Goal: Information Seeking & Learning: Learn about a topic

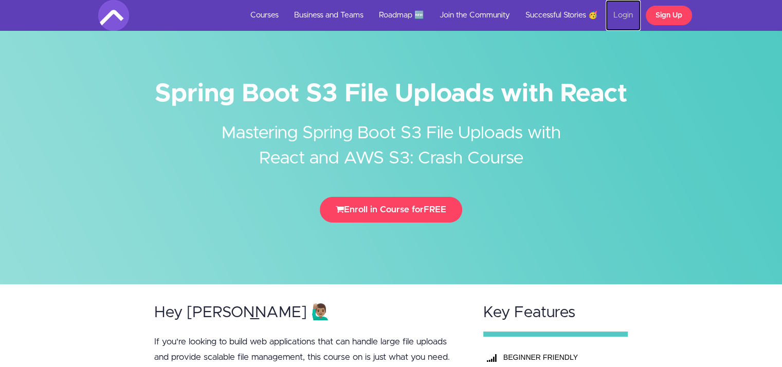
click at [624, 5] on link "Login" at bounding box center [623, 15] width 35 height 31
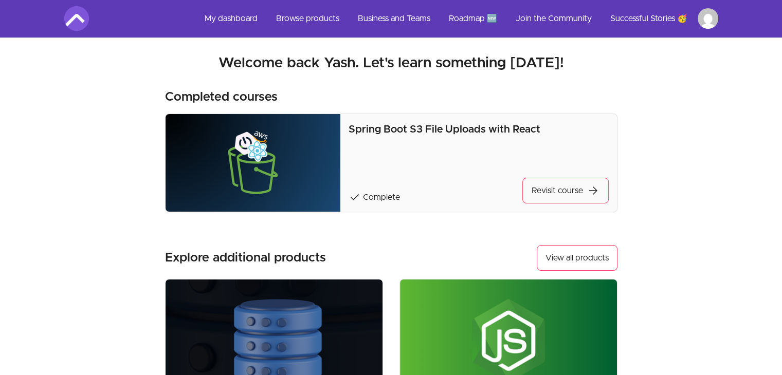
click at [467, 138] on div "Spring Boot S3 File Uploads with React check Complete Revisit course arrow_forw…" at bounding box center [479, 162] width 260 height 81
click at [549, 195] on link "Revisit course arrow_forward" at bounding box center [565, 191] width 86 height 26
click at [376, 125] on p "Spring Boot S3 File Uploads with React" at bounding box center [479, 129] width 260 height 14
click at [567, 187] on link "Revisit course arrow_forward" at bounding box center [565, 191] width 86 height 26
